Goal: Check status

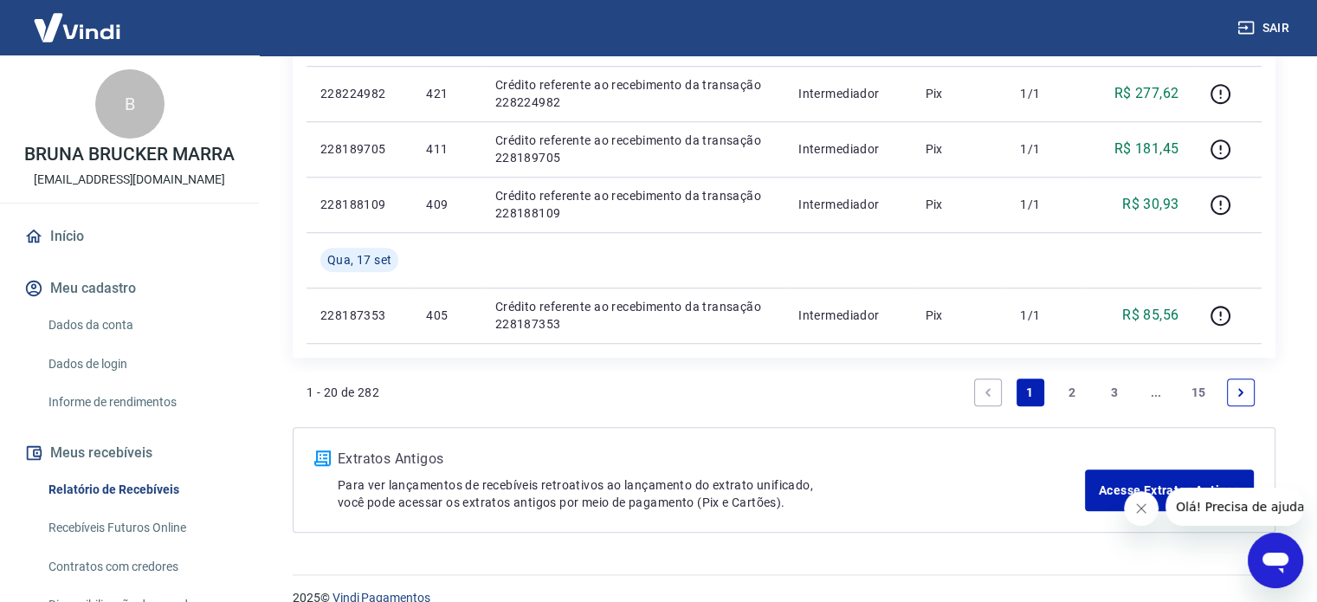
scroll to position [1395, 0]
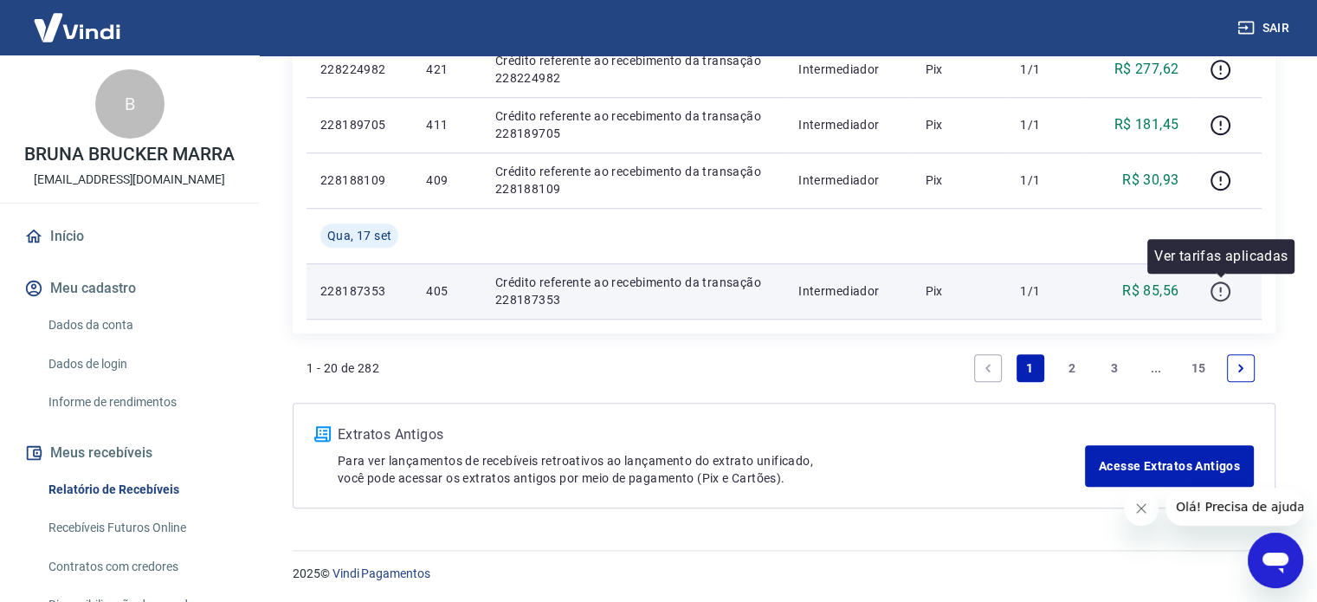
click at [1215, 288] on icon "button" at bounding box center [1221, 292] width 22 height 22
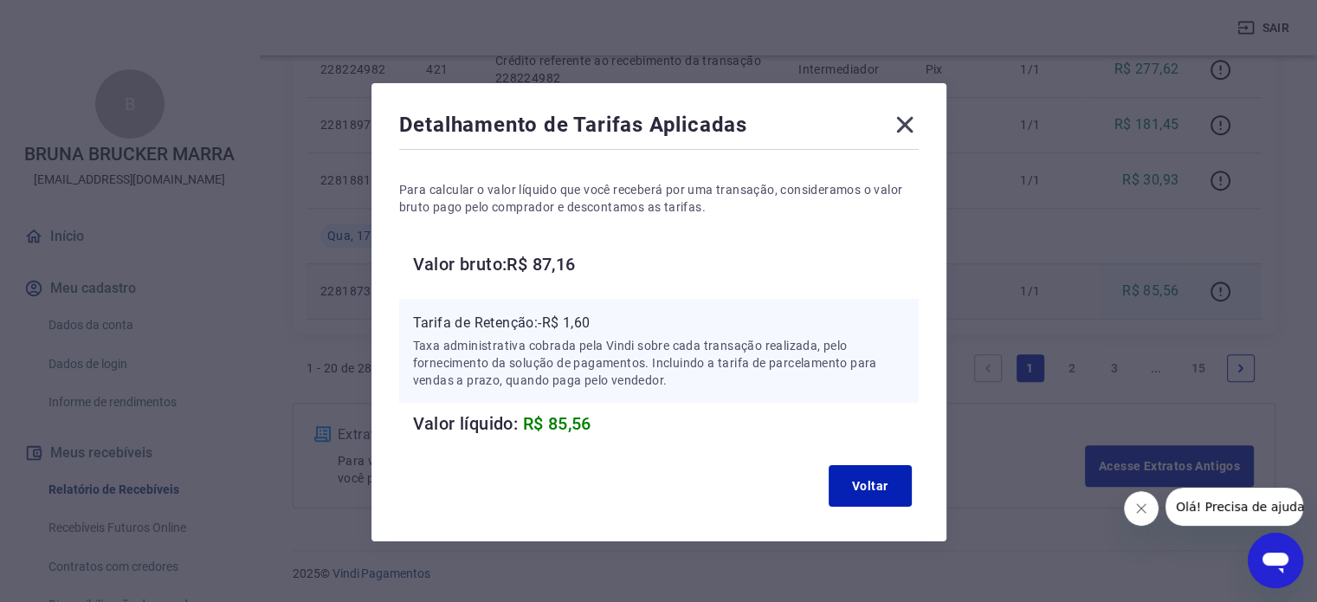
click at [897, 127] on icon at bounding box center [905, 125] width 28 height 28
